Goal: Information Seeking & Learning: Learn about a topic

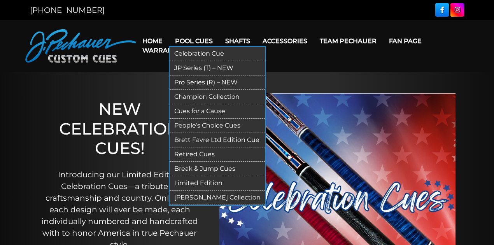
click at [216, 152] on link "Retired Cues" at bounding box center [218, 155] width 96 height 14
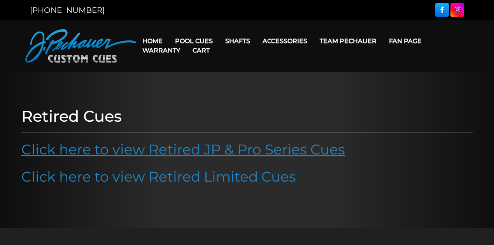
click at [233, 149] on link "Click here to view Retired JP & Pro Series Cues" at bounding box center [183, 149] width 324 height 17
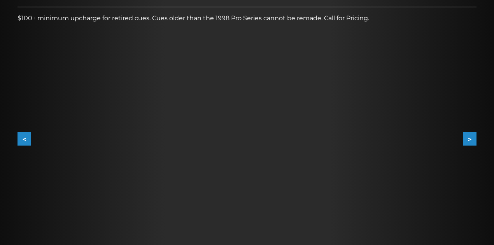
scroll to position [130, 0]
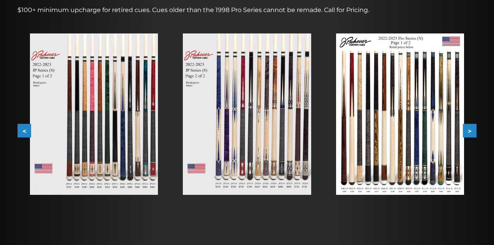
click at [456, 132] on img at bounding box center [400, 114] width 128 height 162
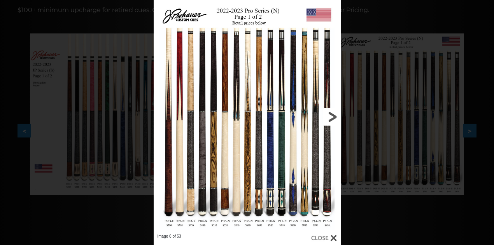
click at [329, 120] on link at bounding box center [299, 117] width 84 height 234
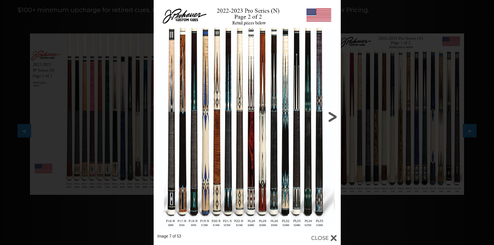
click at [329, 120] on link at bounding box center [299, 117] width 84 height 234
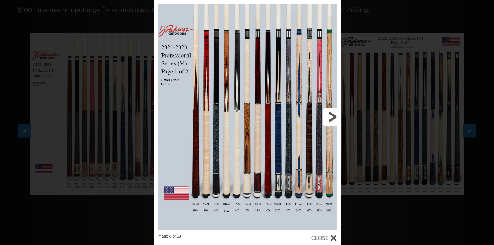
click at [329, 120] on link at bounding box center [299, 117] width 84 height 234
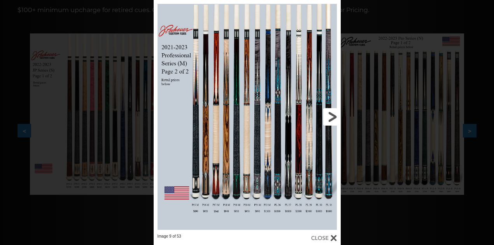
click at [329, 120] on link at bounding box center [299, 117] width 84 height 234
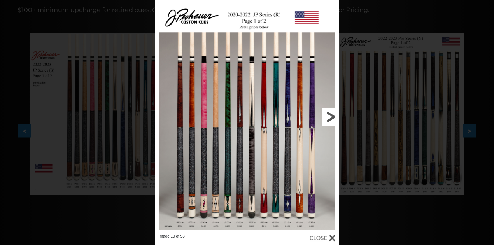
click at [331, 119] on link at bounding box center [298, 117] width 83 height 234
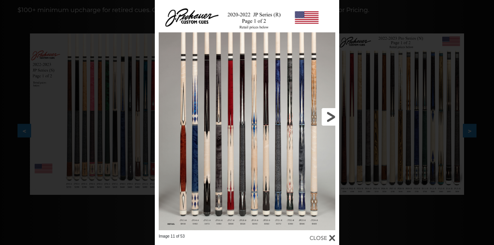
click at [332, 119] on link at bounding box center [298, 117] width 83 height 234
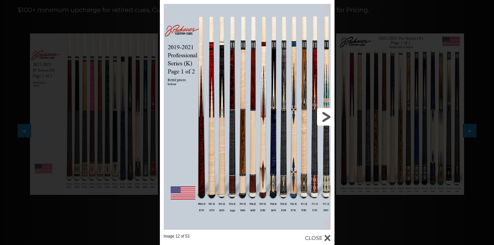
click at [324, 114] on link at bounding box center [295, 117] width 79 height 234
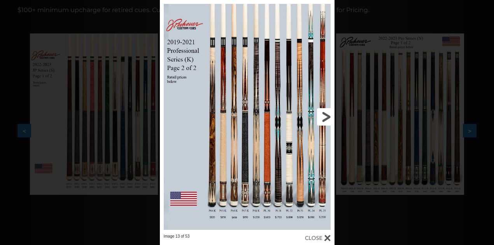
click at [324, 114] on link at bounding box center [295, 117] width 79 height 234
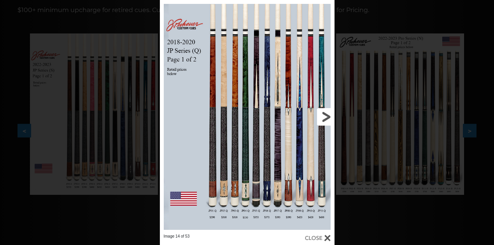
click at [324, 114] on link at bounding box center [295, 117] width 79 height 234
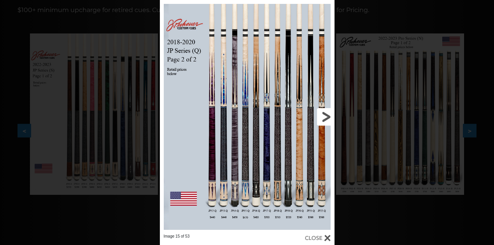
click at [329, 119] on link at bounding box center [295, 117] width 79 height 234
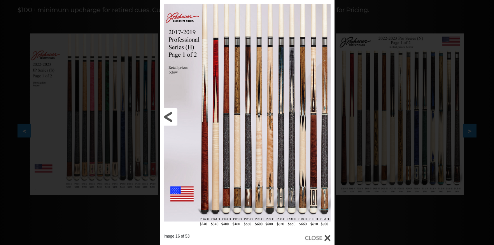
click at [166, 118] on link at bounding box center [199, 117] width 79 height 234
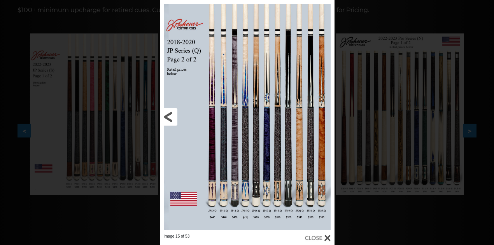
click at [166, 118] on link at bounding box center [199, 117] width 79 height 234
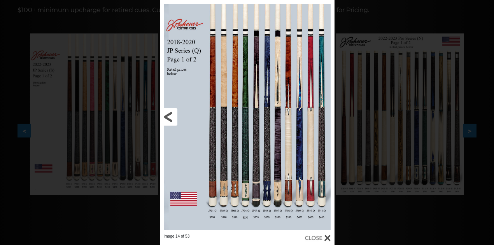
click at [166, 119] on link at bounding box center [199, 117] width 79 height 234
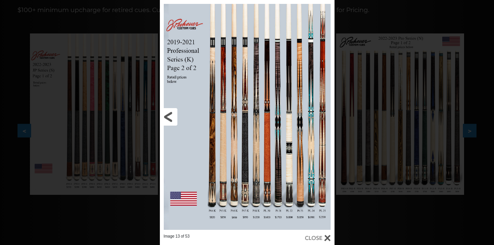
click at [166, 119] on link at bounding box center [199, 117] width 79 height 234
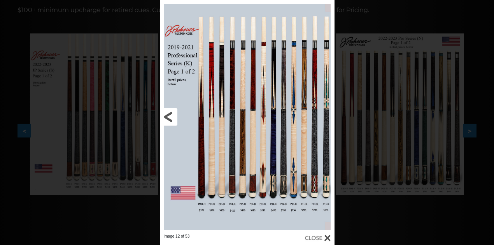
click at [166, 119] on link at bounding box center [199, 117] width 79 height 234
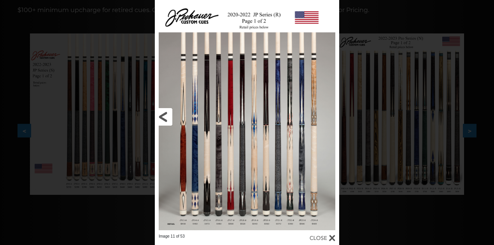
click at [166, 119] on link at bounding box center [196, 117] width 83 height 234
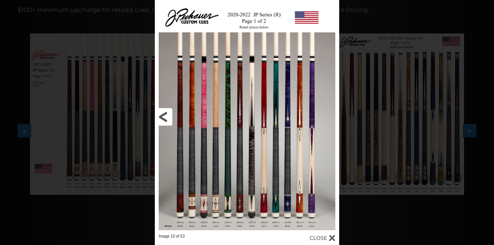
click at [166, 119] on link at bounding box center [196, 117] width 83 height 234
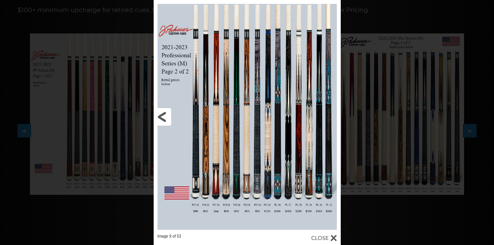
click at [166, 119] on link at bounding box center [196, 117] width 84 height 234
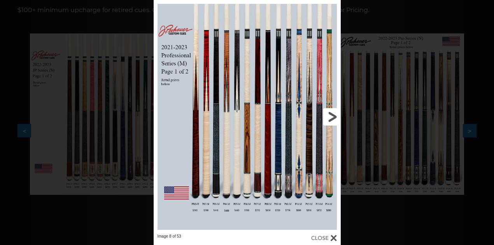
click at [310, 173] on link at bounding box center [299, 117] width 84 height 234
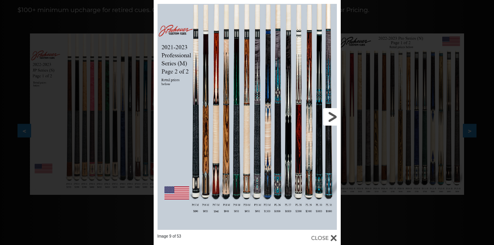
click at [335, 118] on link at bounding box center [299, 117] width 84 height 234
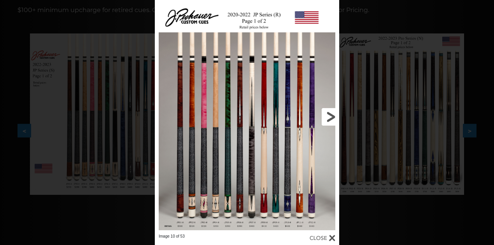
click at [332, 117] on link at bounding box center [298, 117] width 83 height 234
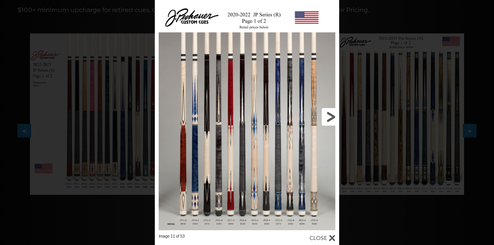
click at [332, 117] on link at bounding box center [298, 117] width 83 height 234
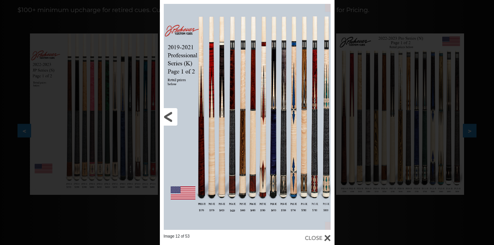
click at [171, 116] on link at bounding box center [199, 117] width 79 height 234
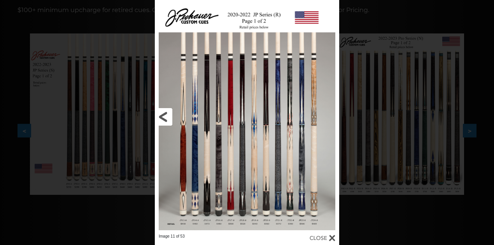
click at [165, 116] on link at bounding box center [196, 117] width 83 height 234
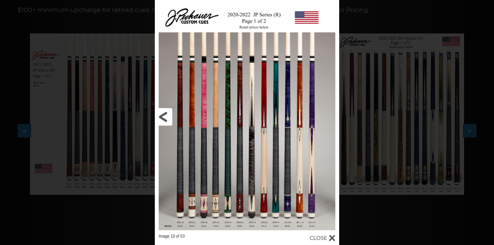
click at [165, 116] on link at bounding box center [196, 117] width 83 height 234
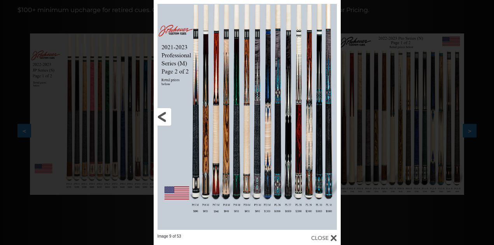
click at [165, 116] on link at bounding box center [196, 117] width 84 height 234
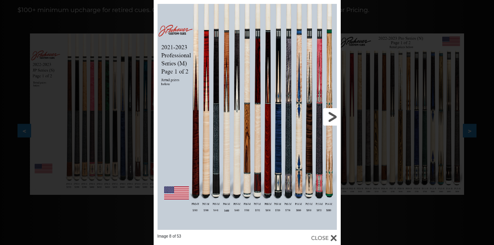
click at [336, 119] on link at bounding box center [299, 117] width 84 height 234
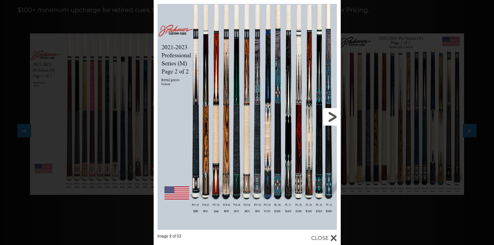
click at [336, 119] on link at bounding box center [299, 117] width 84 height 234
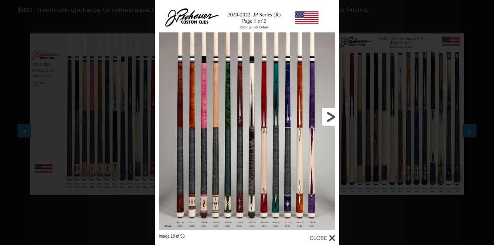
click at [337, 119] on link at bounding box center [298, 117] width 83 height 234
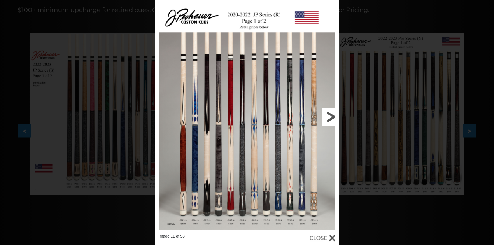
click at [334, 118] on link at bounding box center [298, 117] width 83 height 234
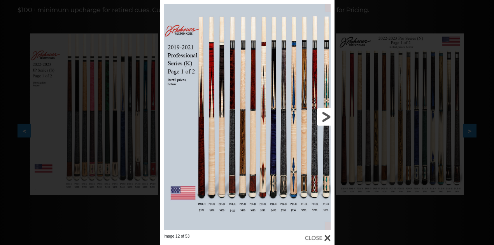
click at [329, 115] on link at bounding box center [295, 117] width 79 height 234
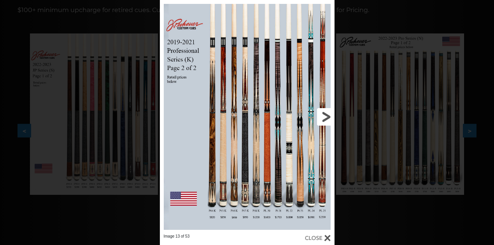
click at [329, 115] on link at bounding box center [295, 117] width 79 height 234
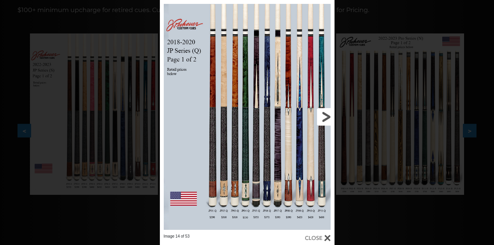
click at [325, 116] on link at bounding box center [295, 117] width 79 height 234
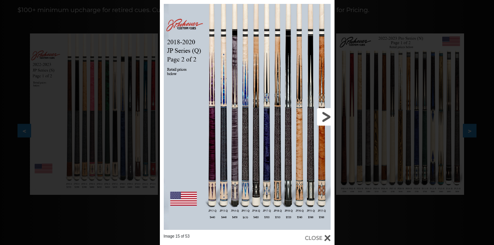
click at [322, 116] on link at bounding box center [295, 117] width 79 height 234
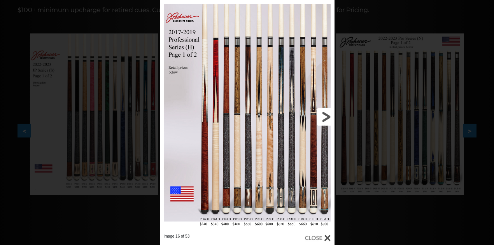
click at [324, 119] on link at bounding box center [295, 117] width 79 height 234
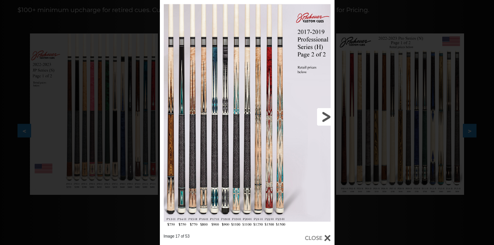
click at [324, 119] on link at bounding box center [295, 117] width 79 height 234
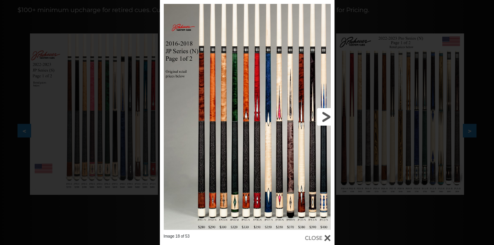
click at [325, 116] on link at bounding box center [295, 117] width 79 height 234
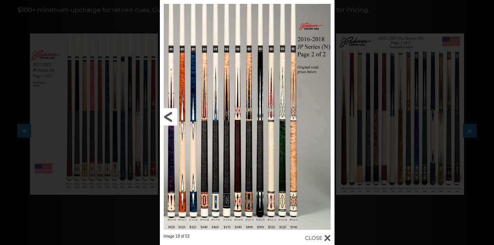
click at [169, 118] on link at bounding box center [199, 117] width 79 height 234
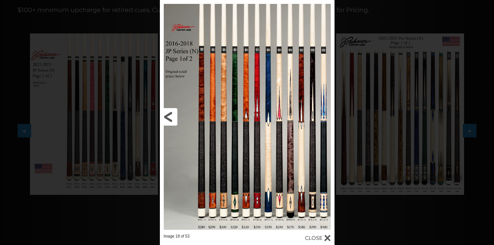
click at [169, 118] on link at bounding box center [199, 117] width 79 height 234
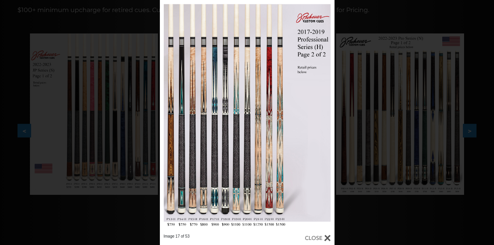
click at [113, 217] on div "Image 17 of 53" at bounding box center [247, 122] width 494 height 245
